Goal: Task Accomplishment & Management: Complete application form

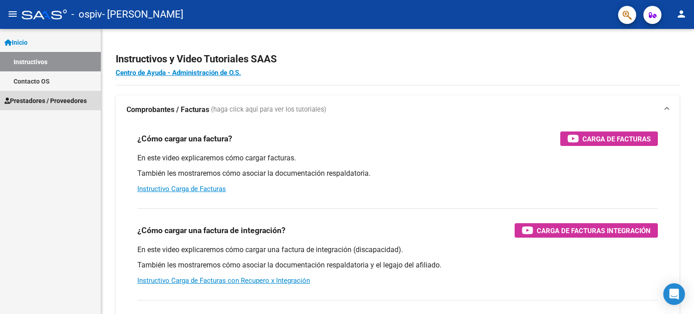
click at [70, 93] on link "Prestadores / Proveedores" at bounding box center [50, 100] width 101 height 19
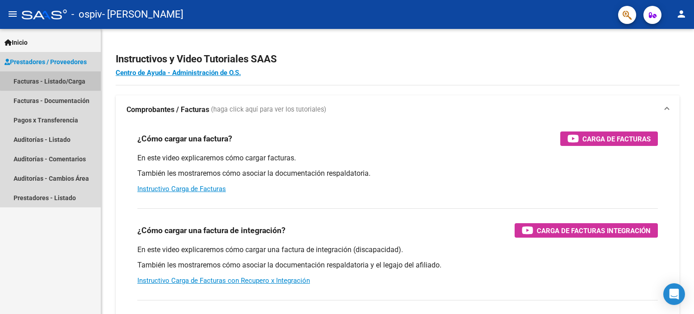
click at [51, 80] on link "Facturas - Listado/Carga" at bounding box center [50, 80] width 101 height 19
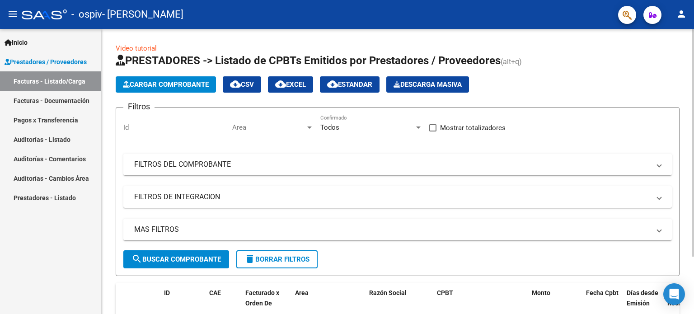
click at [197, 256] on span "search Buscar Comprobante" at bounding box center [175, 259] width 89 height 8
click at [145, 88] on button "Cargar Comprobante" at bounding box center [166, 84] width 100 height 16
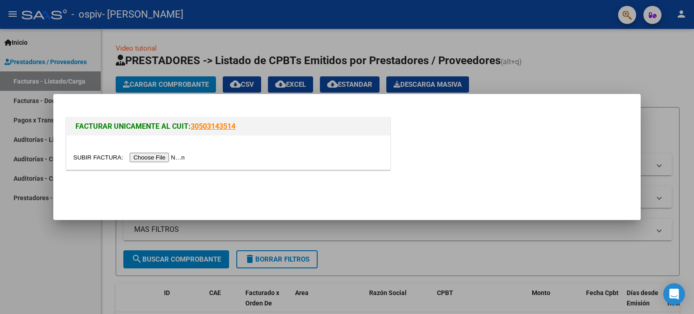
click at [157, 155] on input "file" at bounding box center [130, 157] width 114 height 9
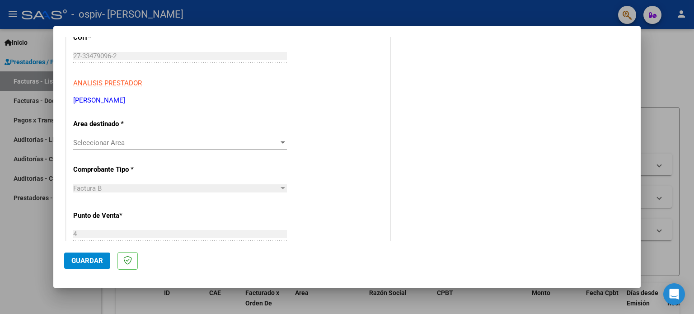
scroll to position [138, 0]
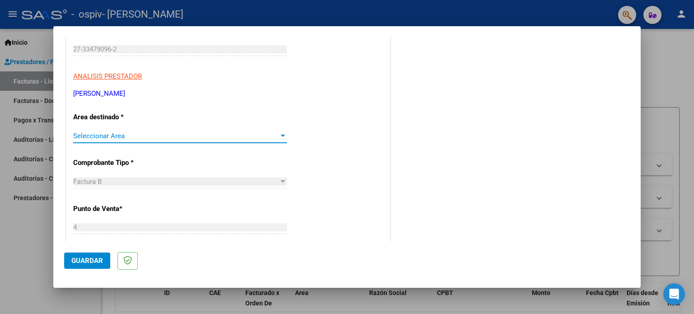
click at [108, 135] on span "Seleccionar Area" at bounding box center [175, 136] width 205 height 8
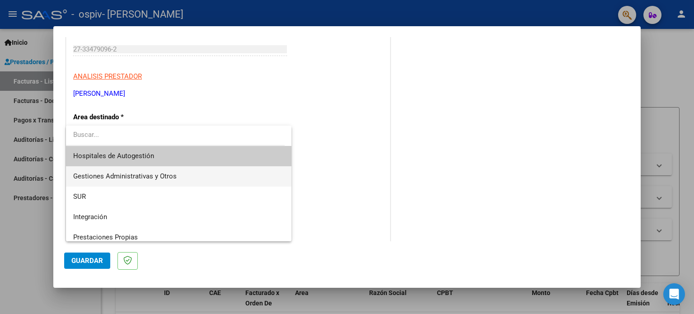
scroll to position [45, 0]
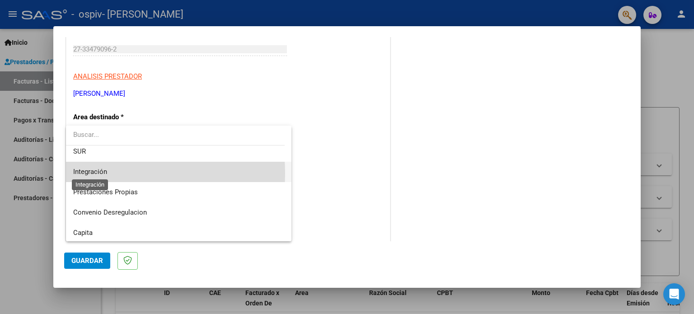
click at [96, 173] on span "Integración" at bounding box center [90, 172] width 34 height 8
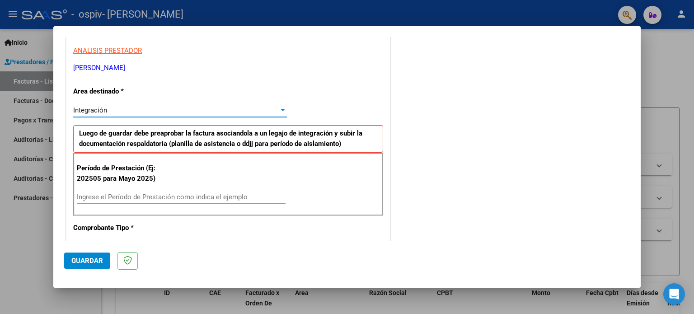
scroll to position [183, 0]
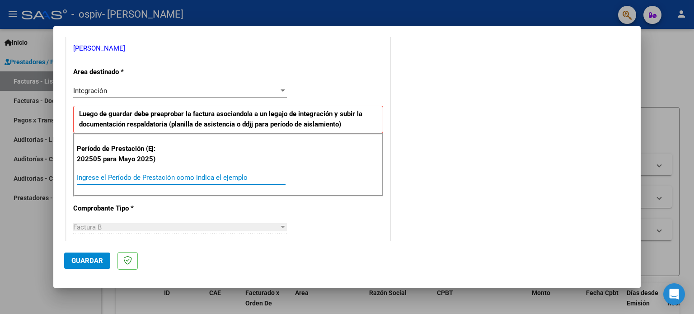
click at [148, 174] on input "Ingrese el Período de Prestación como indica el ejemplo" at bounding box center [181, 177] width 209 height 8
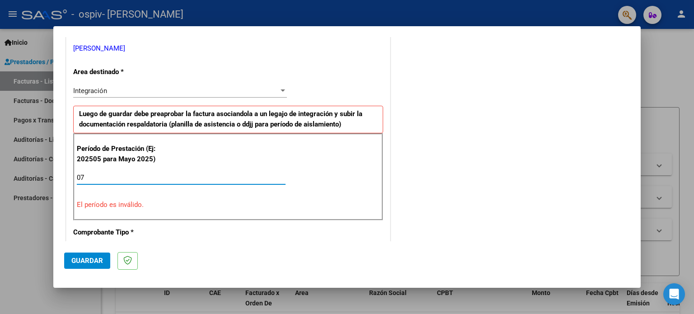
type input "0"
type input "202507"
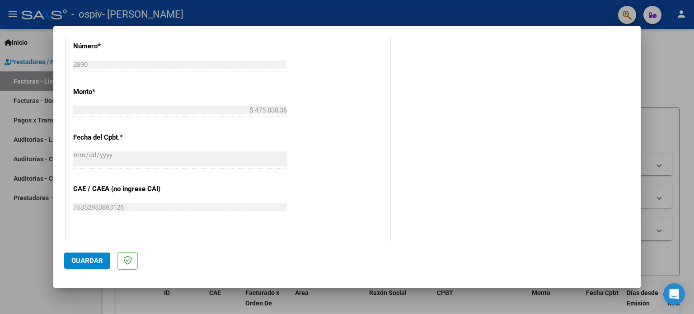
scroll to position [589, 0]
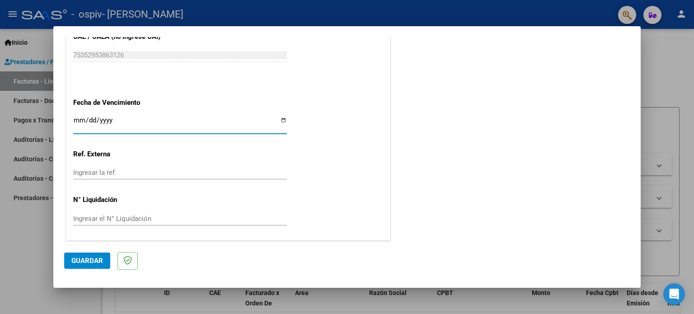
click at [99, 261] on span "Guardar" at bounding box center [87, 260] width 32 height 8
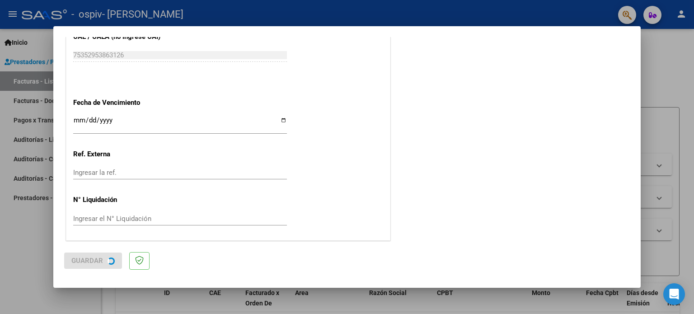
scroll to position [0, 0]
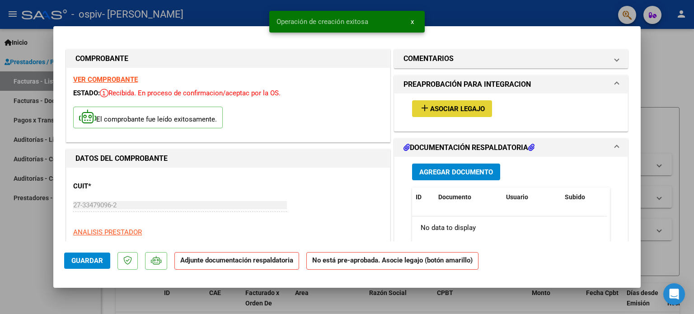
click at [445, 107] on span "Asociar Legajo" at bounding box center [457, 109] width 55 height 8
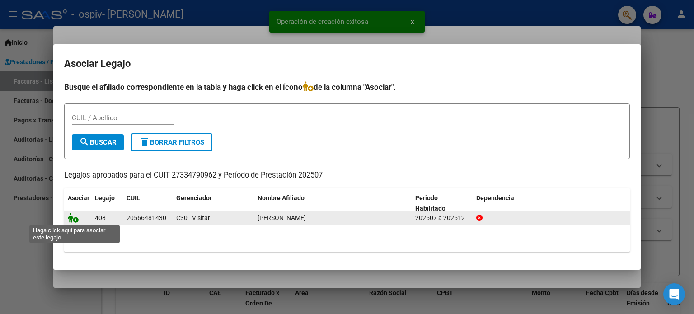
click at [75, 216] on icon at bounding box center [73, 218] width 11 height 10
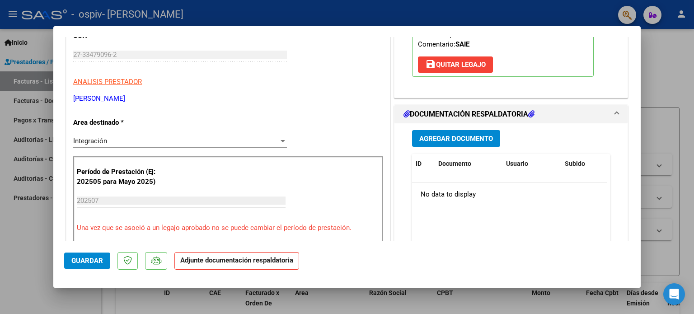
scroll to position [135, 0]
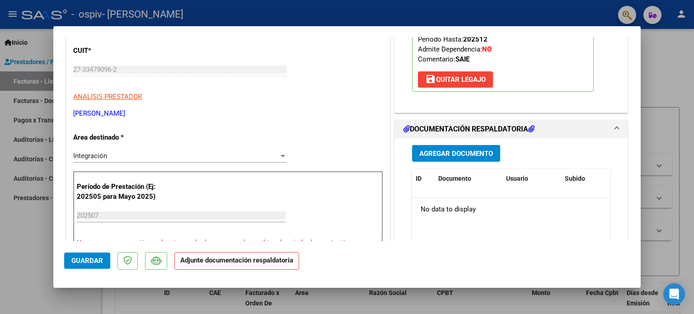
click at [464, 156] on span "Agregar Documento" at bounding box center [456, 153] width 74 height 8
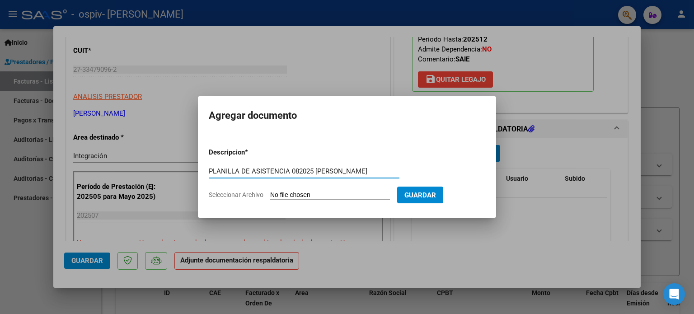
type input "PLANILLA DE ASISTENCIA 082025 [PERSON_NAME]"
click at [299, 193] on input "Seleccionar Archivo" at bounding box center [330, 195] width 120 height 9
type input "C:\fakepath\PLANILLA_56648143_GARCIA_202507.pdf"
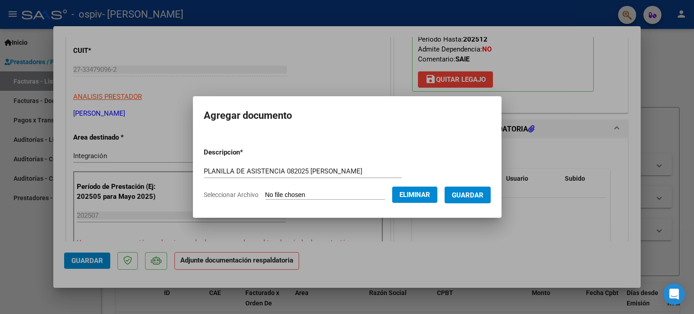
click at [483, 192] on span "Guardar" at bounding box center [468, 195] width 32 height 8
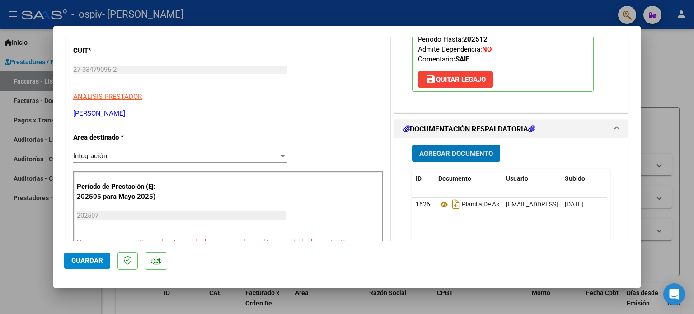
click at [437, 152] on span "Agregar Documento" at bounding box center [456, 153] width 74 height 8
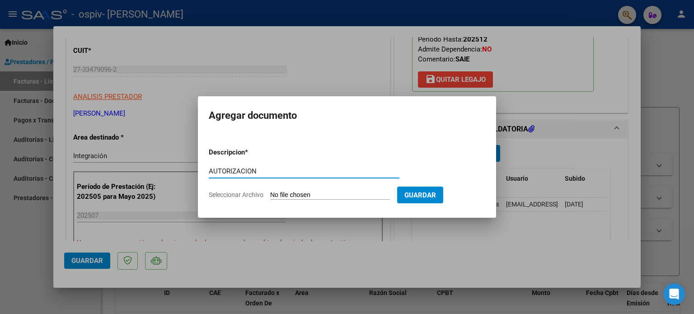
type input "AUTORIZACION"
click at [308, 197] on input "Seleccionar Archivo" at bounding box center [330, 195] width 120 height 9
type input "C:\fakepath\[PERSON_NAME] LEONEL_AUTORIZ_OS_1.pdf"
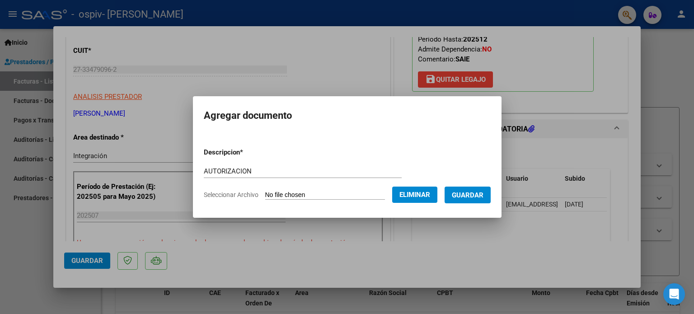
click at [479, 195] on span "Guardar" at bounding box center [468, 195] width 32 height 8
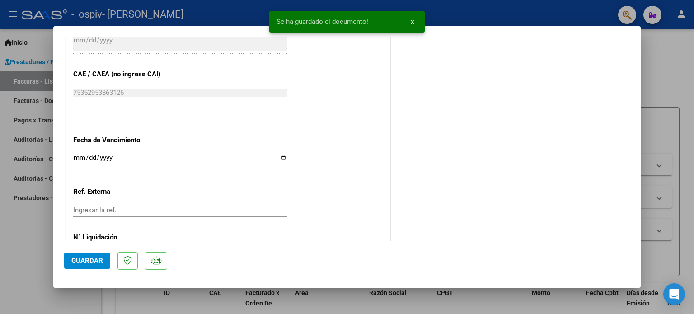
scroll to position [587, 0]
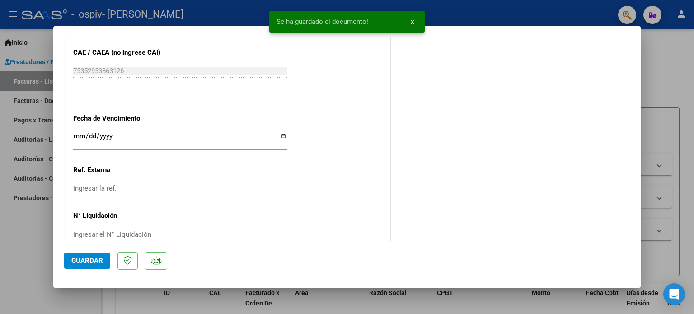
click at [88, 257] on span "Guardar" at bounding box center [87, 260] width 32 height 8
click at [415, 20] on button "x" at bounding box center [412, 22] width 18 height 16
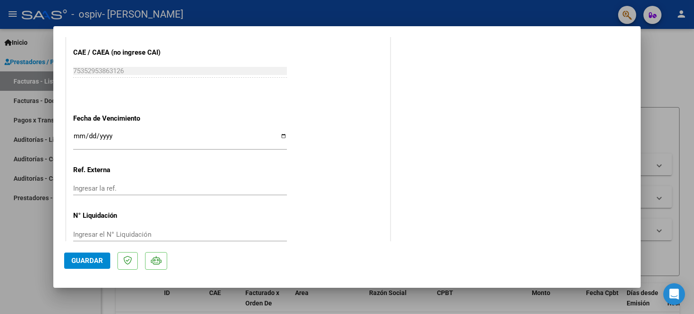
scroll to position [361, 0]
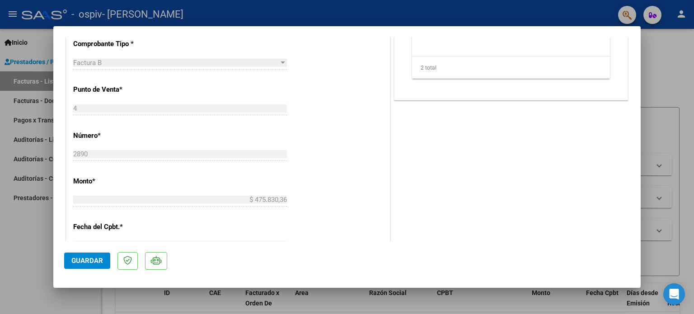
type input "$ 0,00"
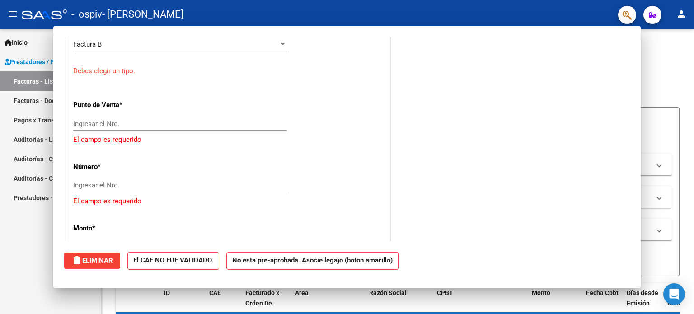
scroll to position [0, 0]
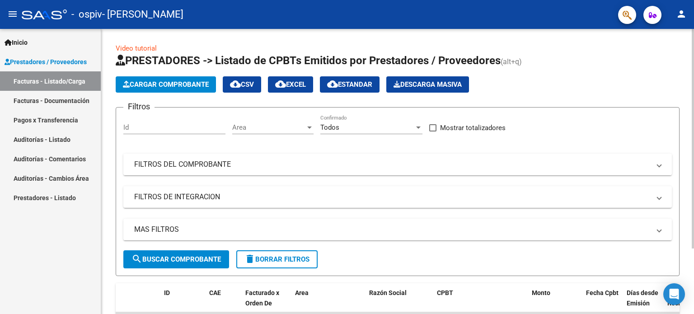
click at [149, 81] on span "Cargar Comprobante" at bounding box center [166, 84] width 86 height 8
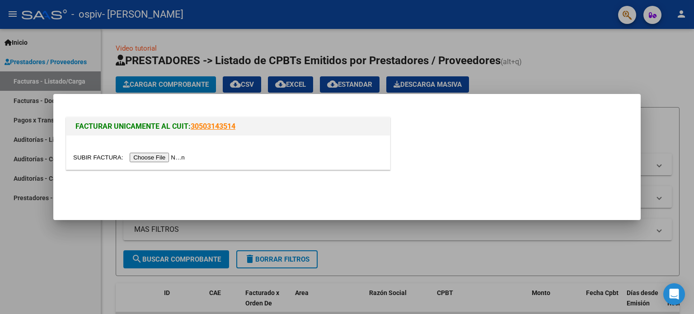
click at [153, 162] on input "file" at bounding box center [130, 157] width 114 height 9
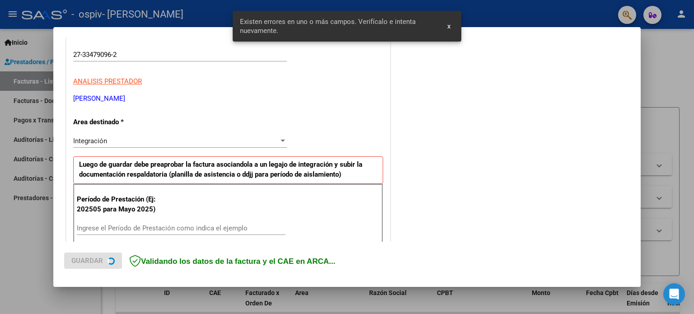
scroll to position [211, 0]
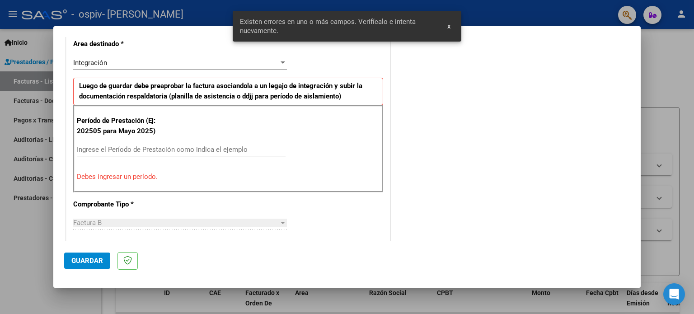
click at [140, 140] on div "Período de Prestación (Ej: 202505 para [DATE]) Ingrese el Período de Prestación…" at bounding box center [228, 148] width 310 height 87
click at [110, 151] on input "Ingrese el Período de Prestación como indica el ejemplo" at bounding box center [181, 149] width 209 height 8
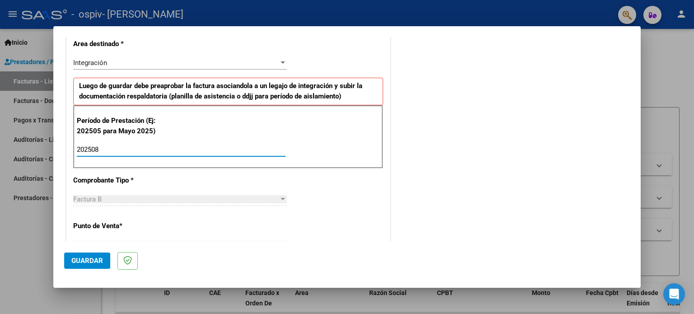
type input "202508"
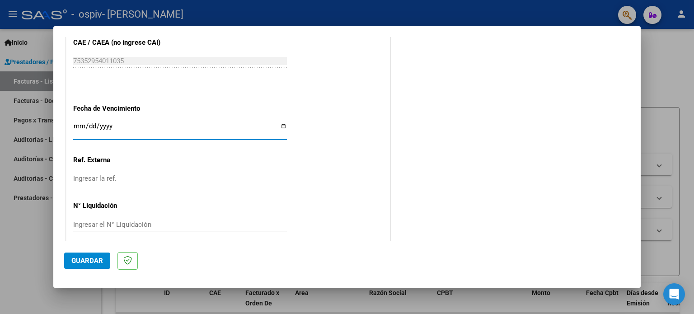
scroll to position [589, 0]
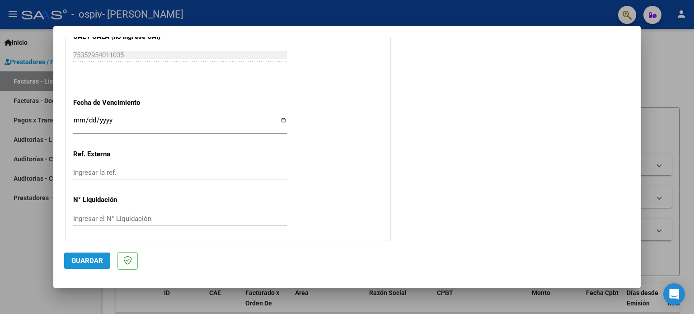
click at [94, 261] on span "Guardar" at bounding box center [87, 260] width 32 height 8
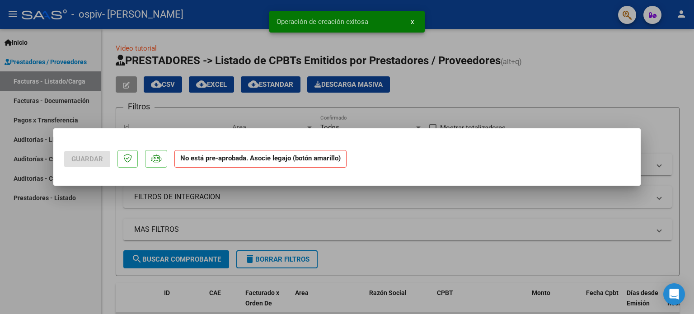
scroll to position [0, 0]
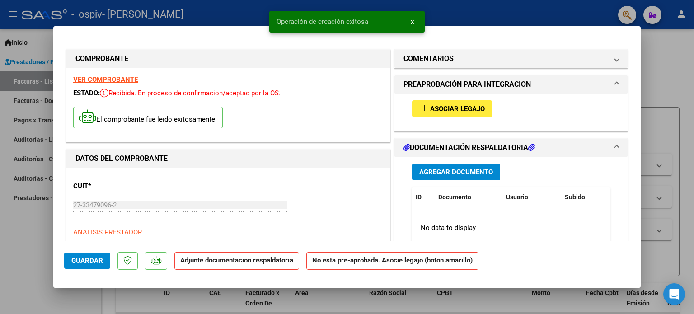
click at [456, 108] on span "Asociar Legajo" at bounding box center [457, 109] width 55 height 8
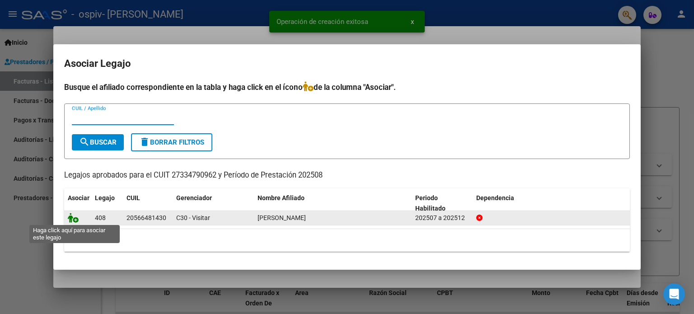
click at [75, 219] on icon at bounding box center [73, 218] width 11 height 10
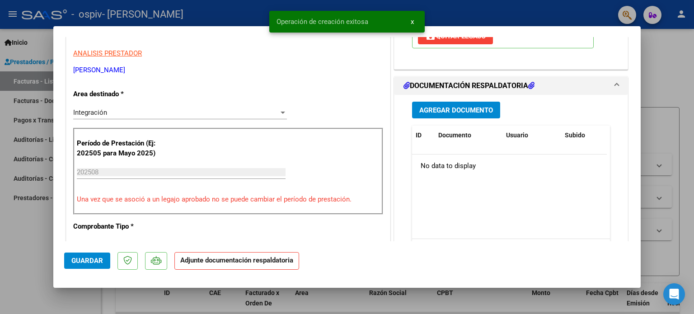
scroll to position [181, 0]
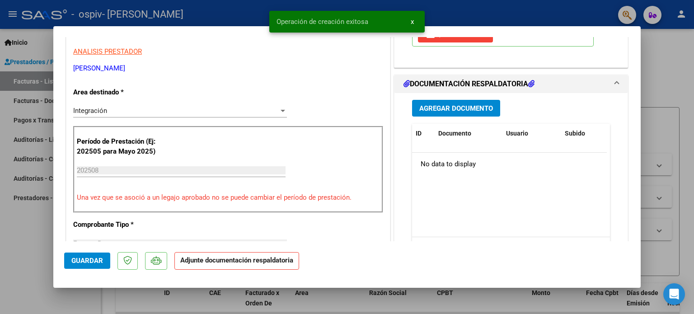
click at [428, 95] on div "Agregar Documento ID Documento Usuario Subido Acción No data to display 0 total…" at bounding box center [510, 183] width 211 height 180
click at [430, 106] on span "Agregar Documento" at bounding box center [456, 108] width 74 height 8
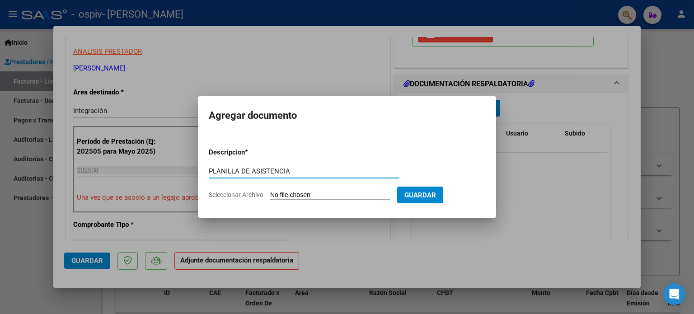
type input "PLANILLA DE ASISTENCIA"
click at [290, 191] on input "Seleccionar Archivo" at bounding box center [330, 195] width 120 height 9
type input "C:\fakepath\PLANILLA_56648143_GARCIA_202508.pdf"
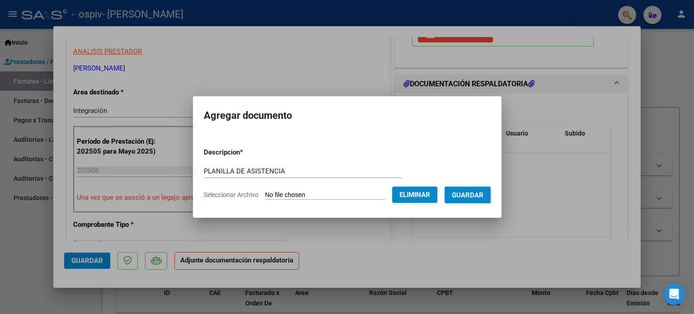
click at [481, 191] on span "Guardar" at bounding box center [468, 195] width 32 height 8
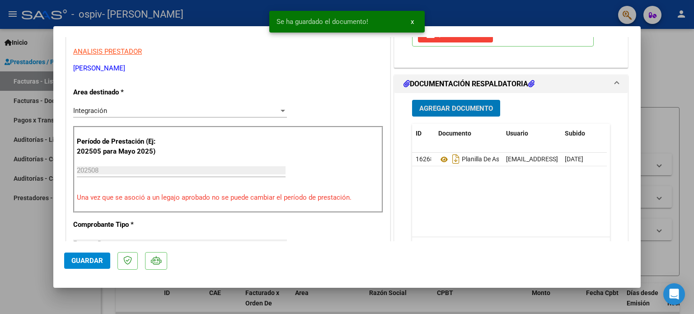
click at [445, 109] on span "Agregar Documento" at bounding box center [456, 108] width 74 height 8
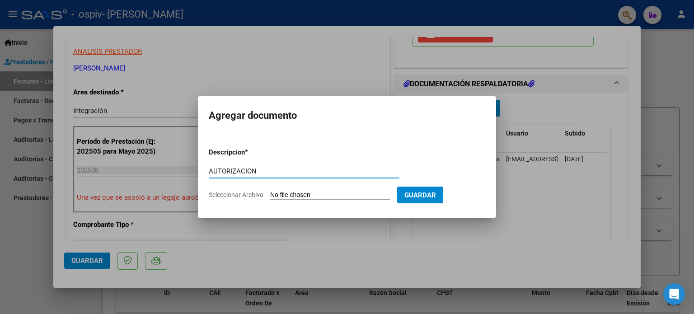
type input "AUTORIZACION"
click at [293, 195] on input "Seleccionar Archivo" at bounding box center [330, 195] width 120 height 9
type input "C:\fakepath\[PERSON_NAME] LEONEL_AUTORIZ_OS_1.pdf"
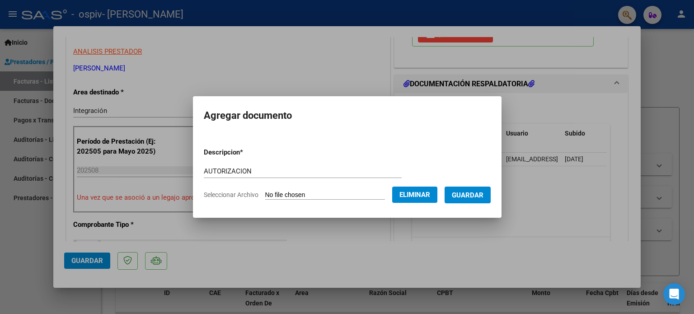
click at [480, 196] on span "Guardar" at bounding box center [468, 195] width 32 height 8
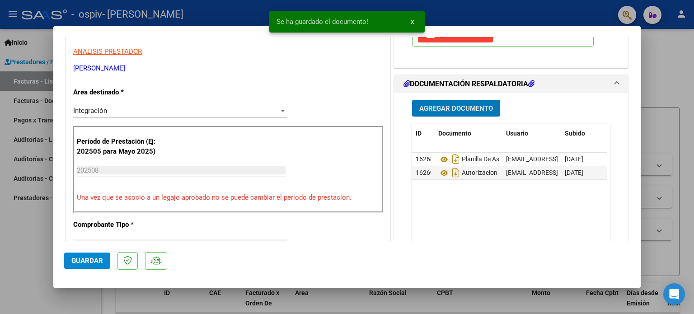
click at [72, 257] on span "Guardar" at bounding box center [87, 260] width 32 height 8
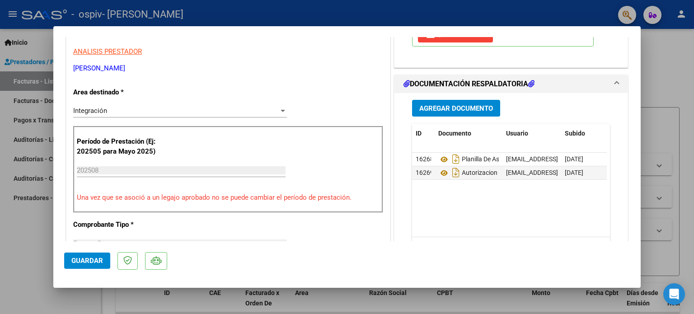
click at [82, 259] on span "Guardar" at bounding box center [87, 260] width 32 height 8
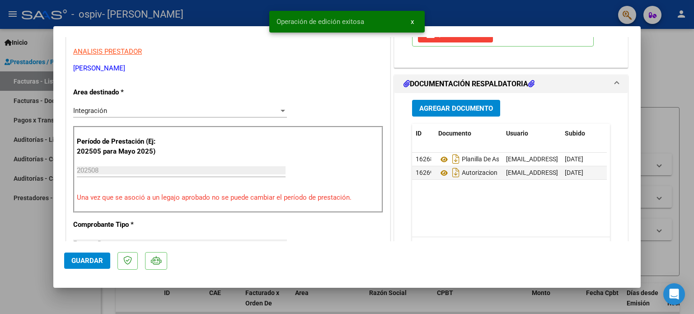
click at [412, 20] on span "x" at bounding box center [411, 22] width 3 height 8
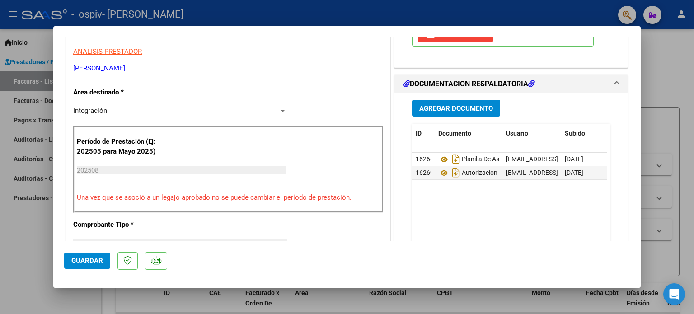
type input "$ 0,00"
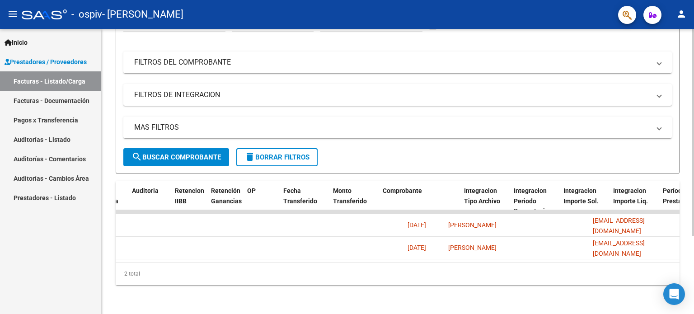
scroll to position [0, 0]
